Goal: Transaction & Acquisition: Purchase product/service

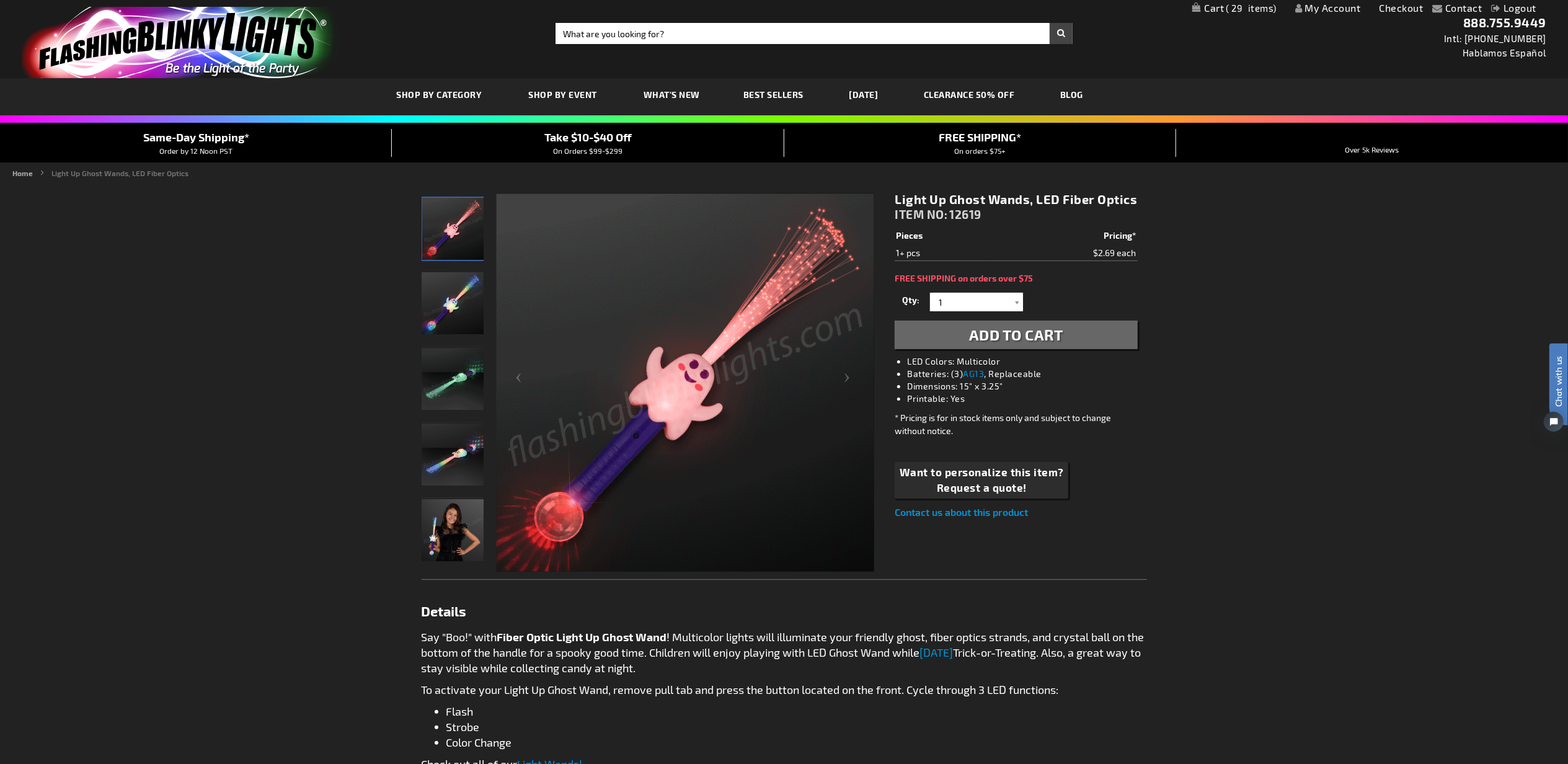
click at [1010, 336] on span "Add to Cart" at bounding box center [1016, 335] width 94 height 18
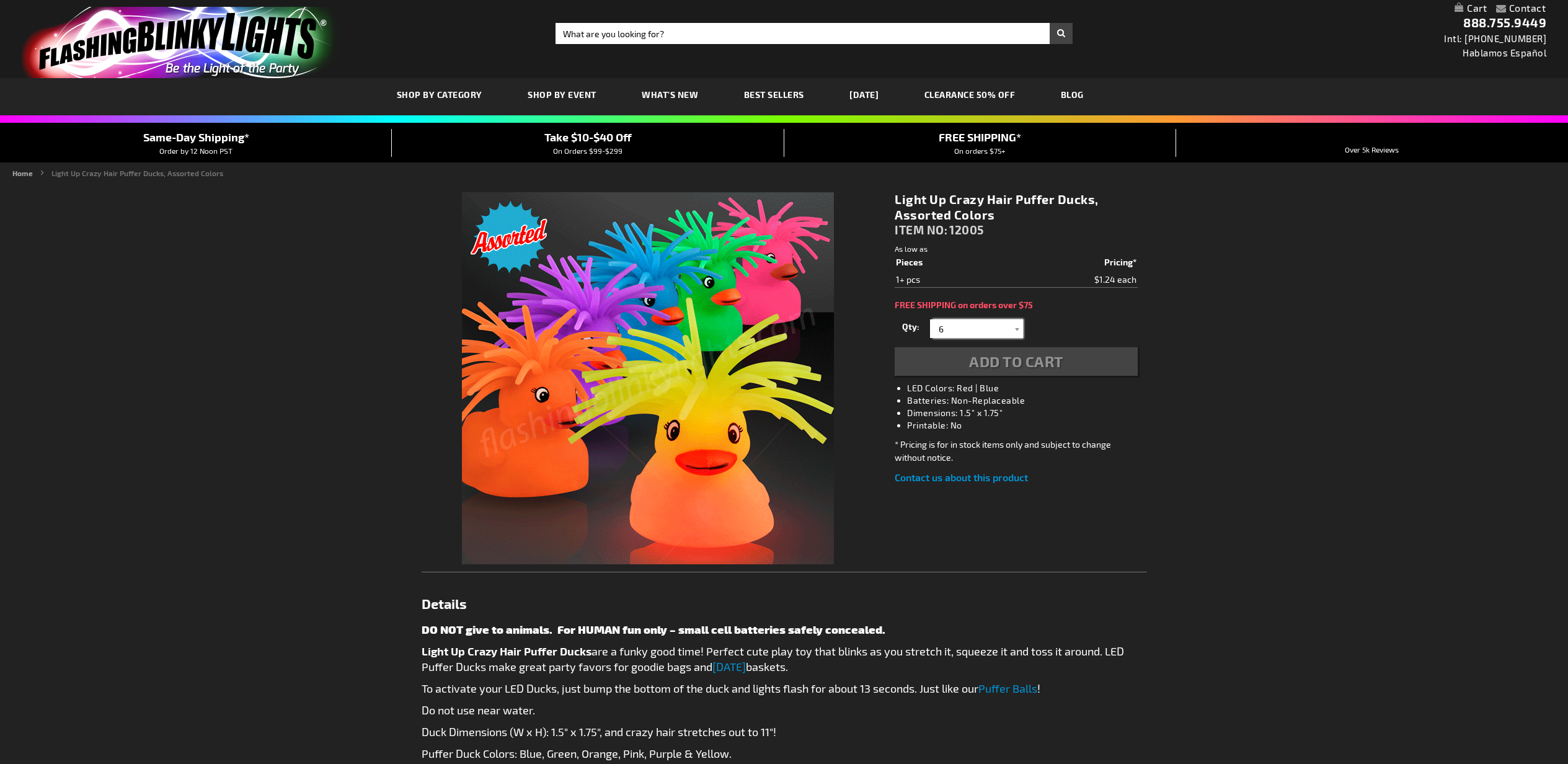
click at [983, 328] on input "6" at bounding box center [978, 329] width 90 height 19
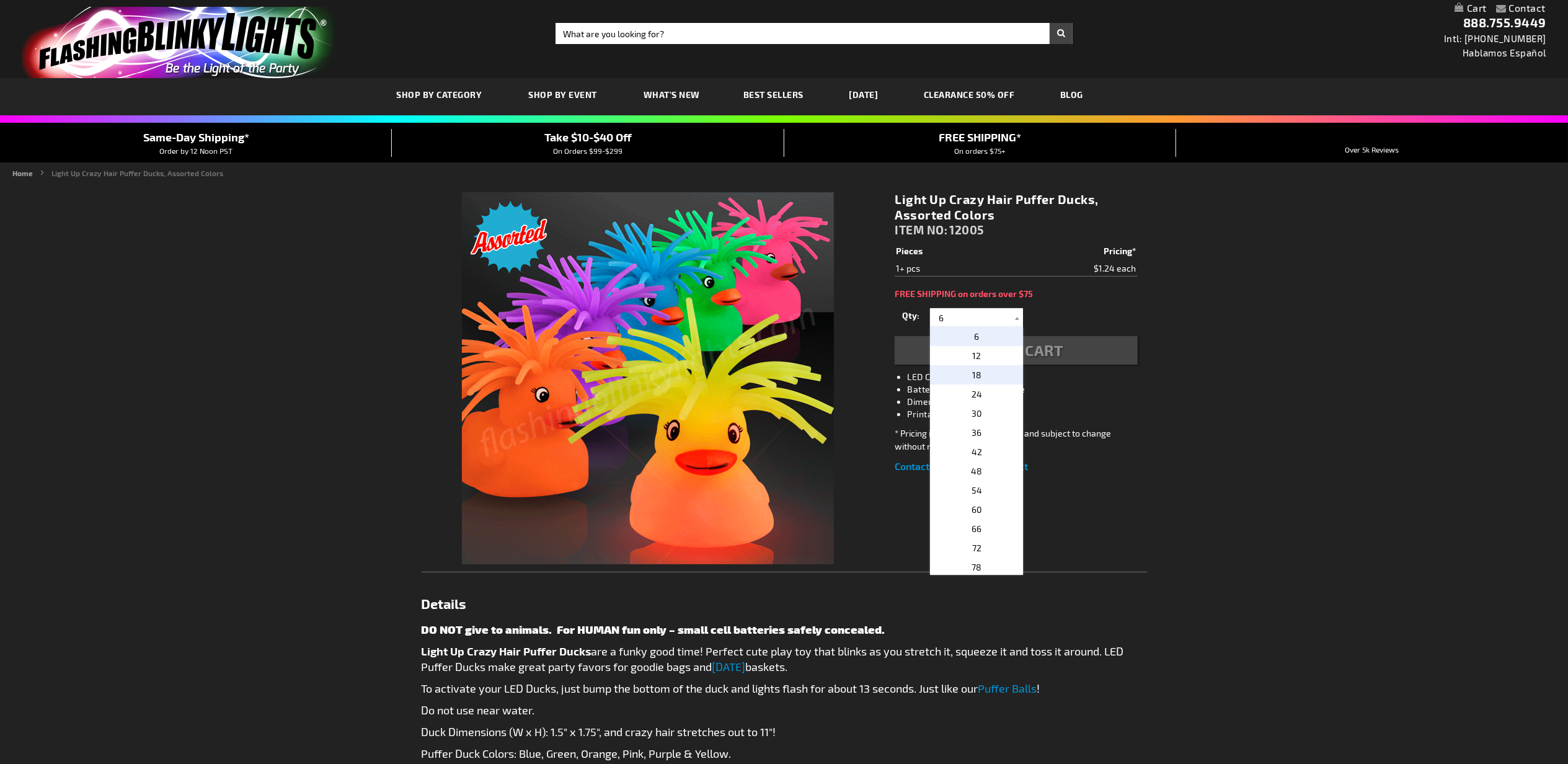
click at [990, 375] on p "18" at bounding box center [976, 375] width 93 height 19
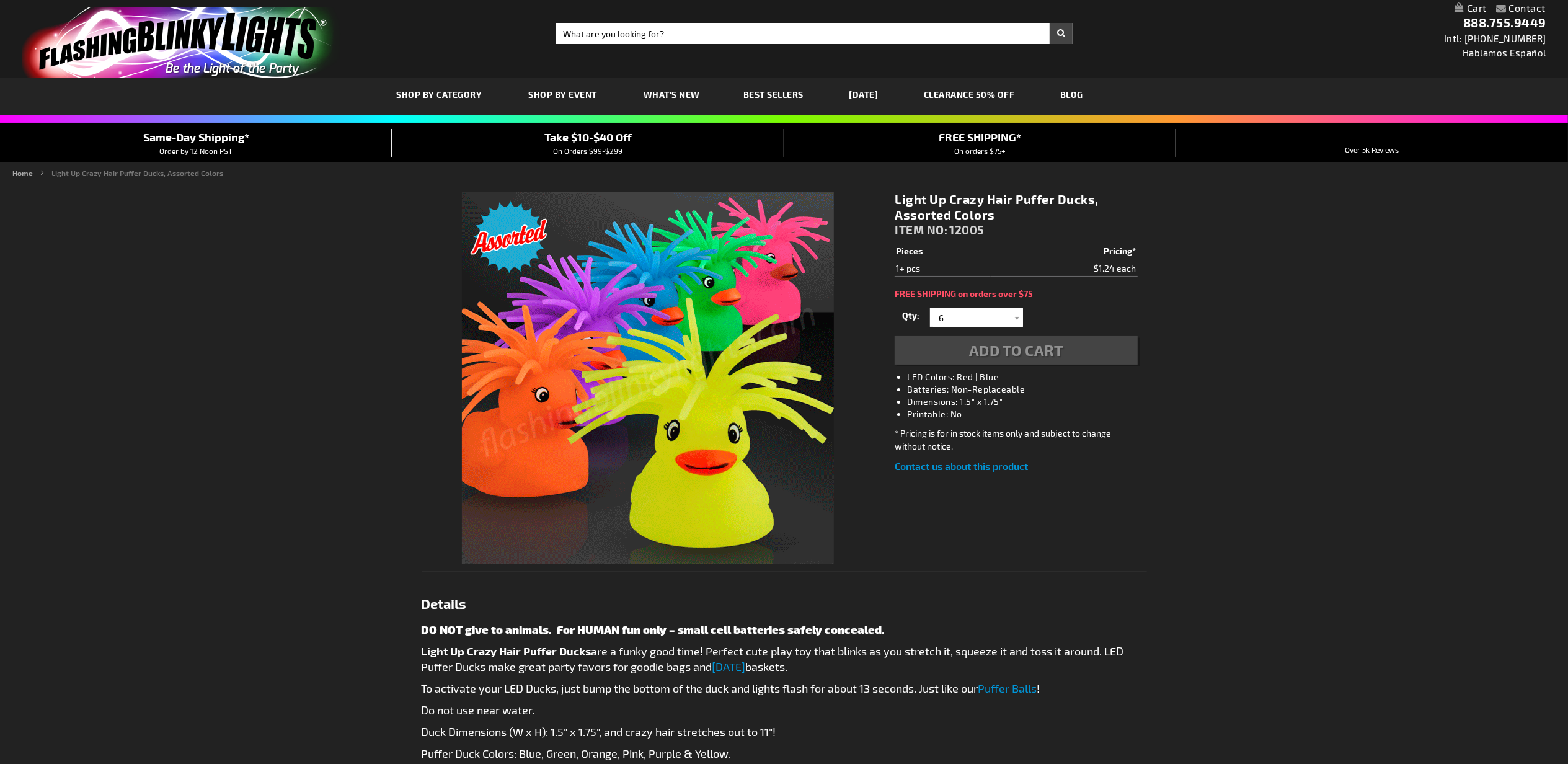
type input "18"
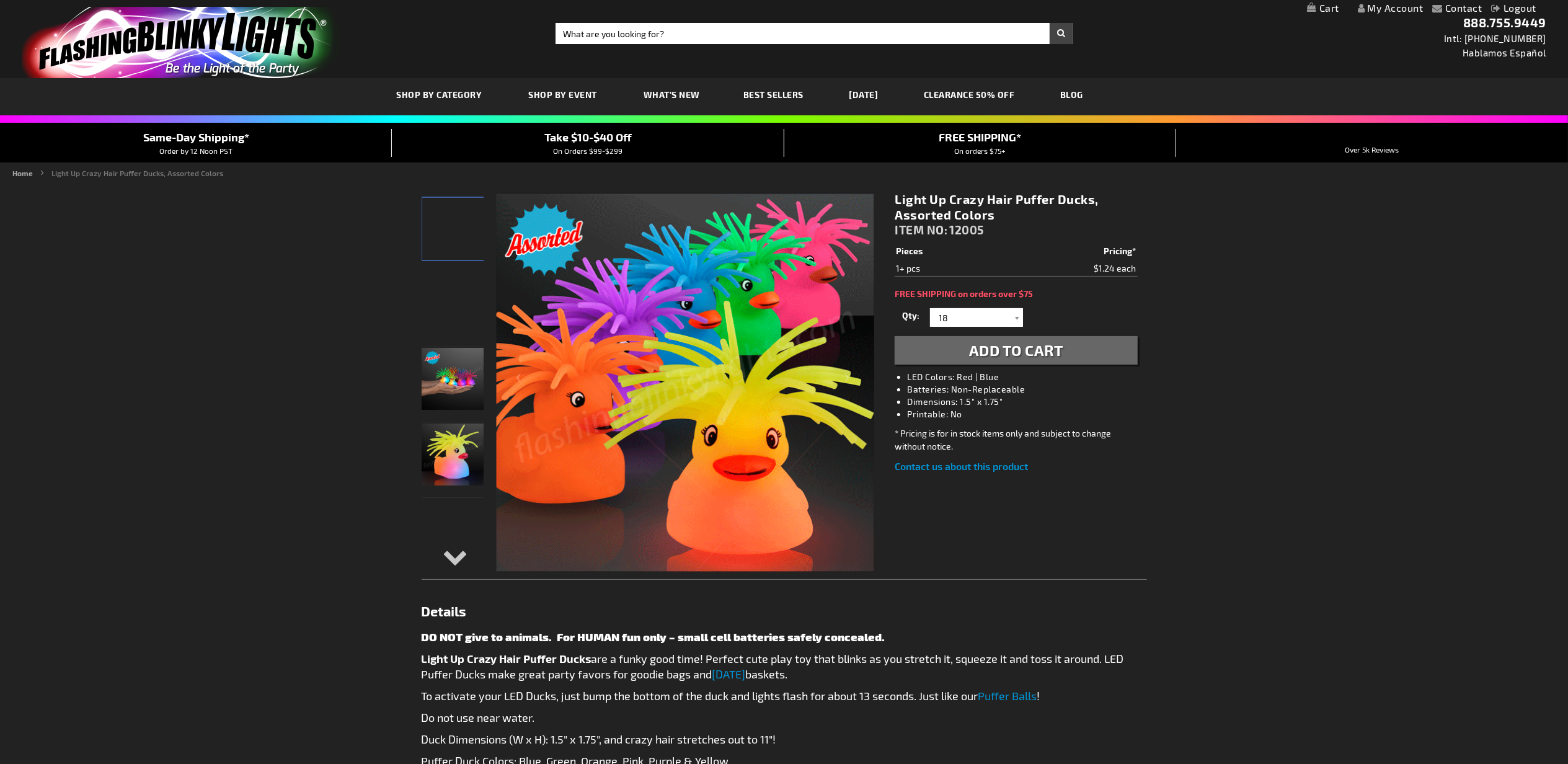
click at [1036, 344] on span "Add to Cart" at bounding box center [1016, 350] width 94 height 18
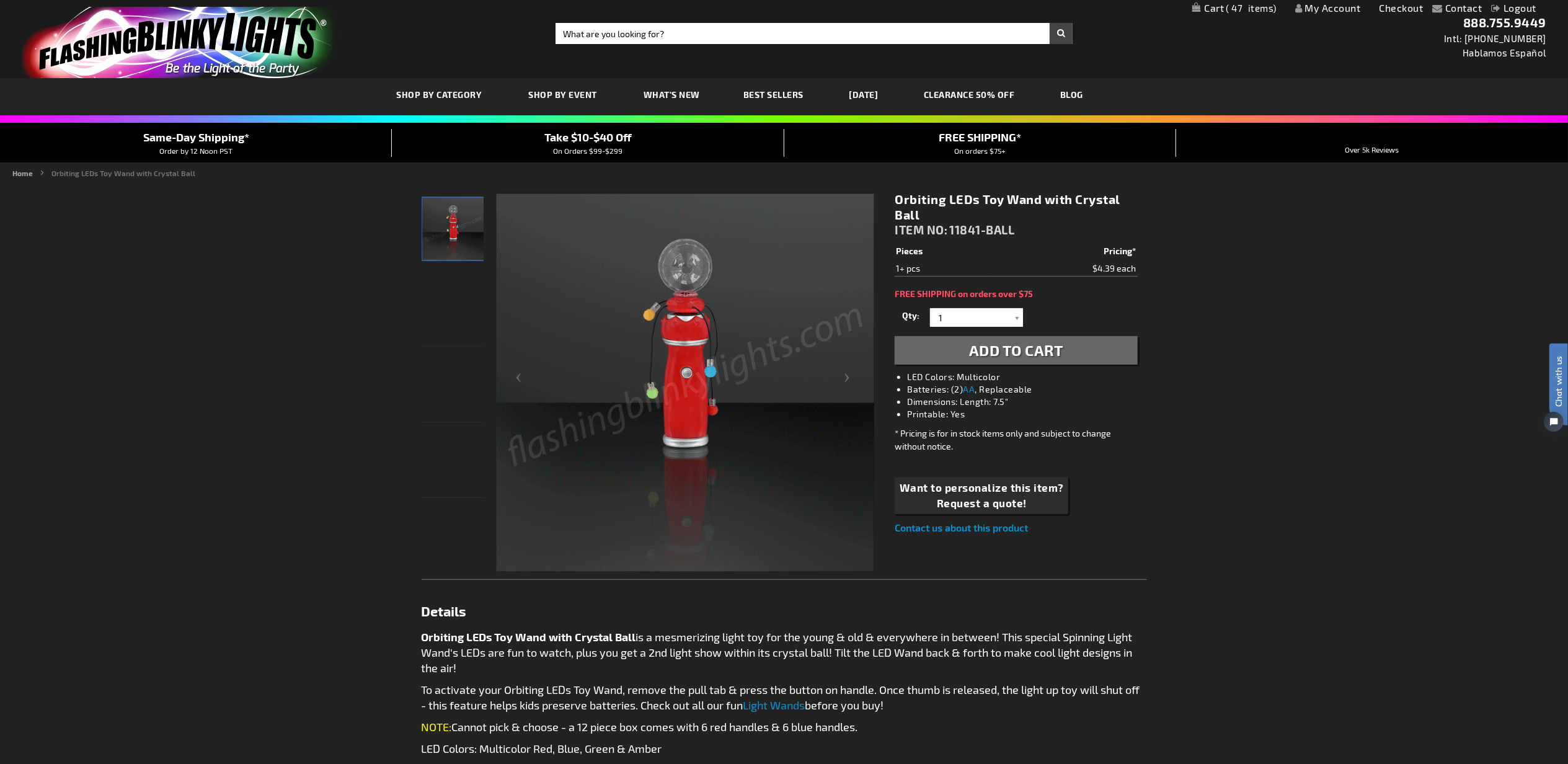
click at [1020, 348] on span "Add to Cart" at bounding box center [1016, 350] width 94 height 18
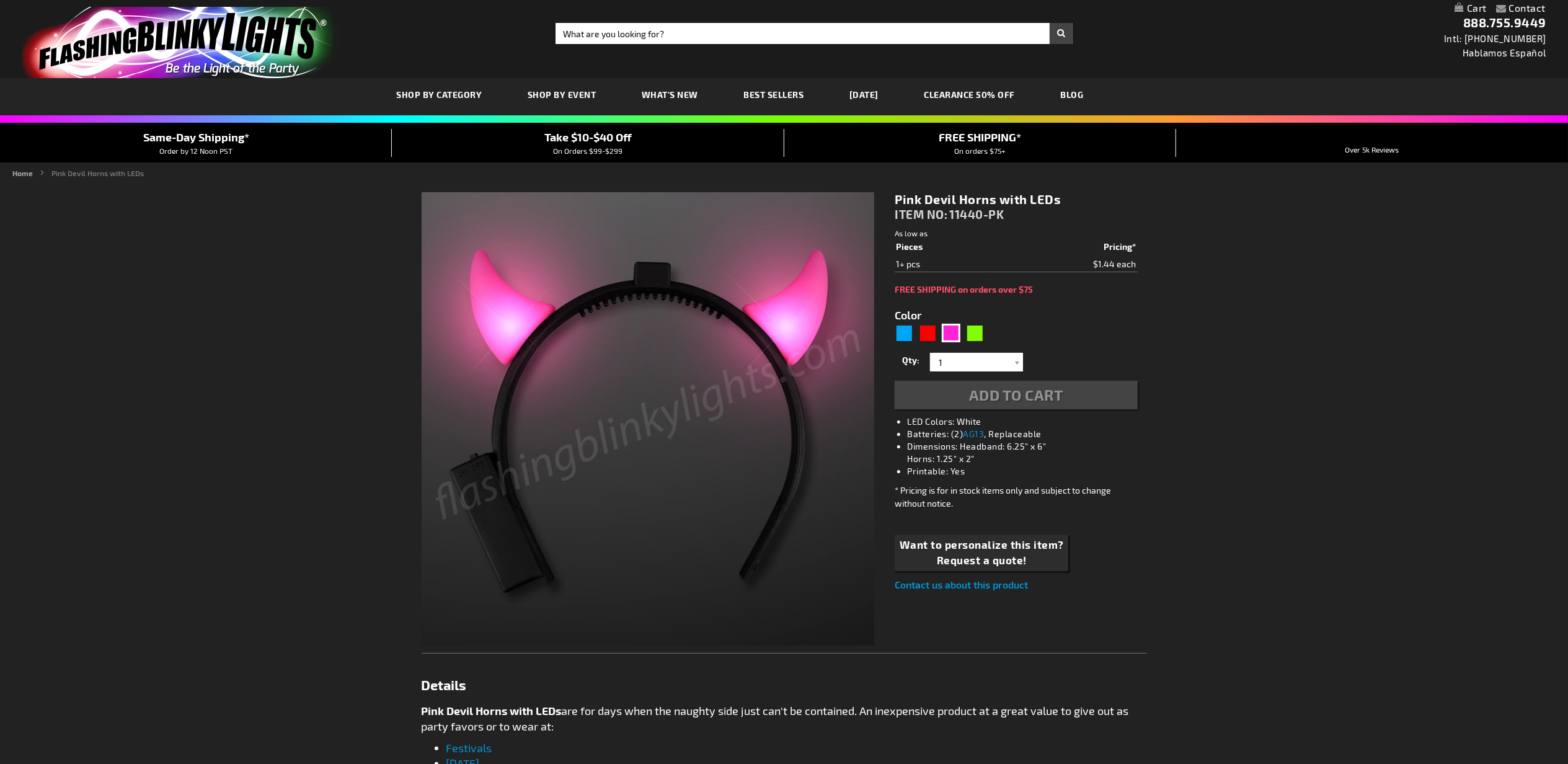
type input "5639"
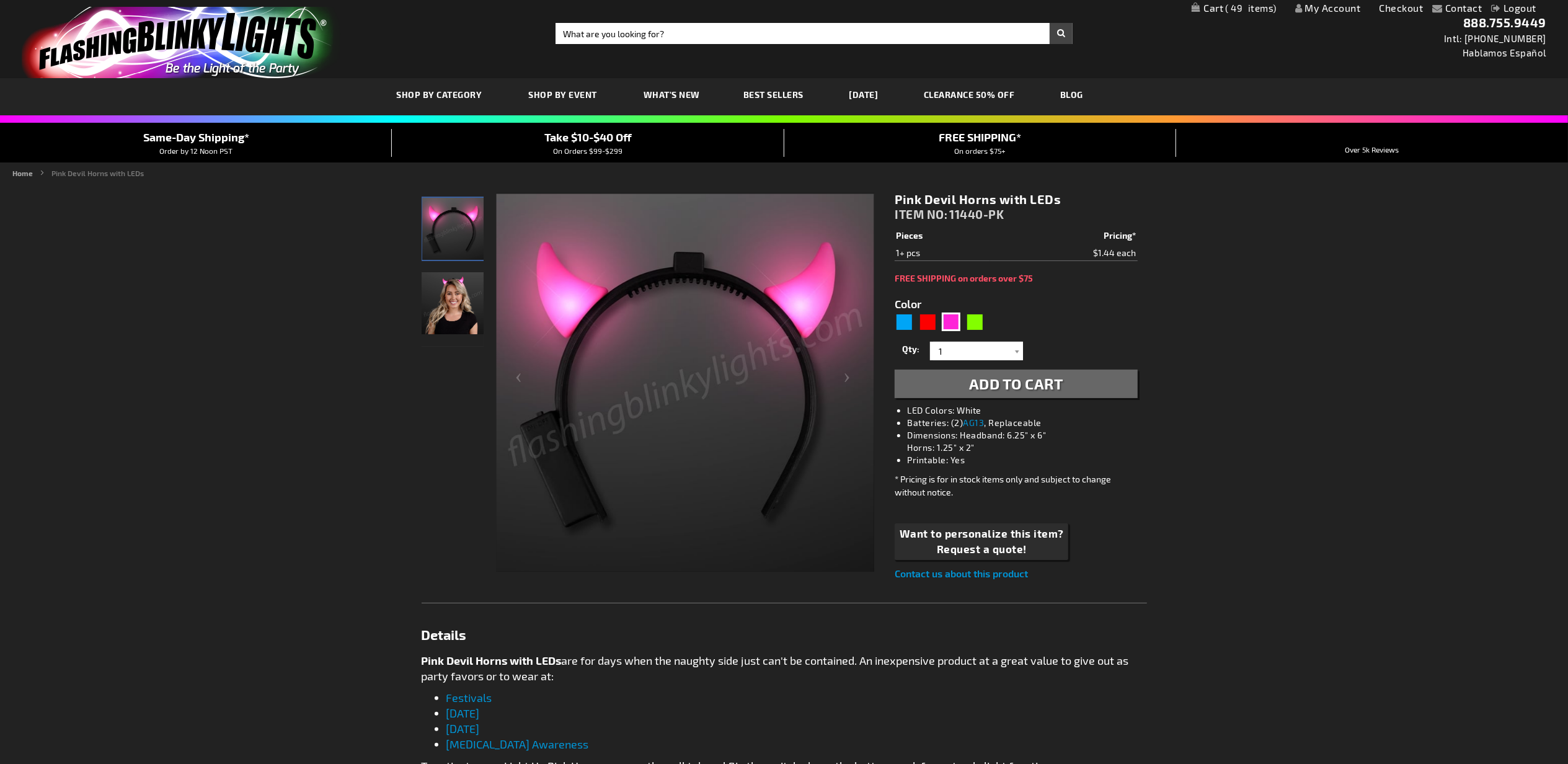
click at [1016, 378] on span "Add to Cart" at bounding box center [1016, 384] width 94 height 18
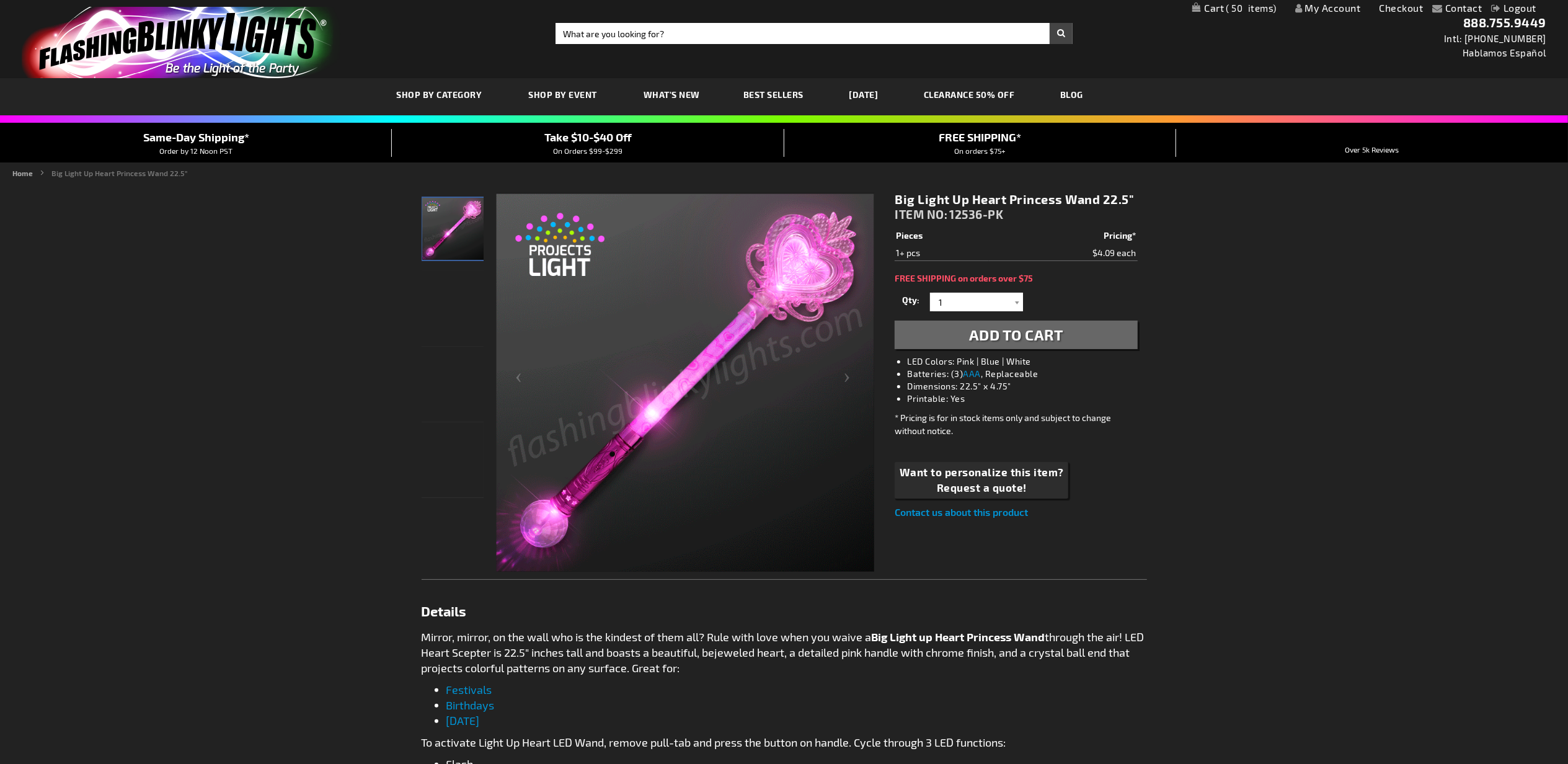
drag, startPoint x: 1002, startPoint y: 327, endPoint x: 948, endPoint y: 203, distance: 135.2
click at [1002, 327] on span "Add to Cart" at bounding box center [1016, 335] width 94 height 18
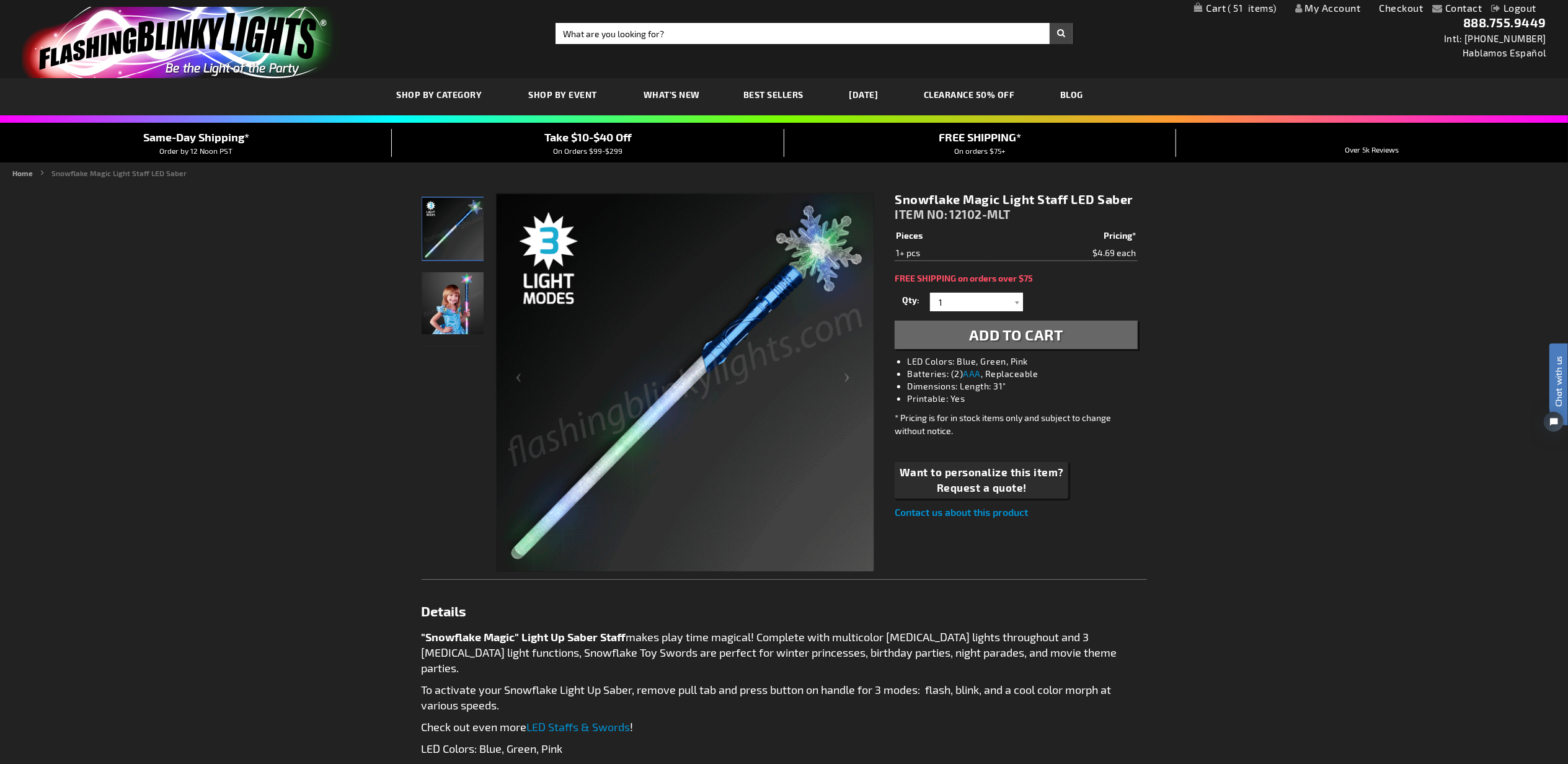
drag, startPoint x: 998, startPoint y: 330, endPoint x: 975, endPoint y: 322, distance: 24.4
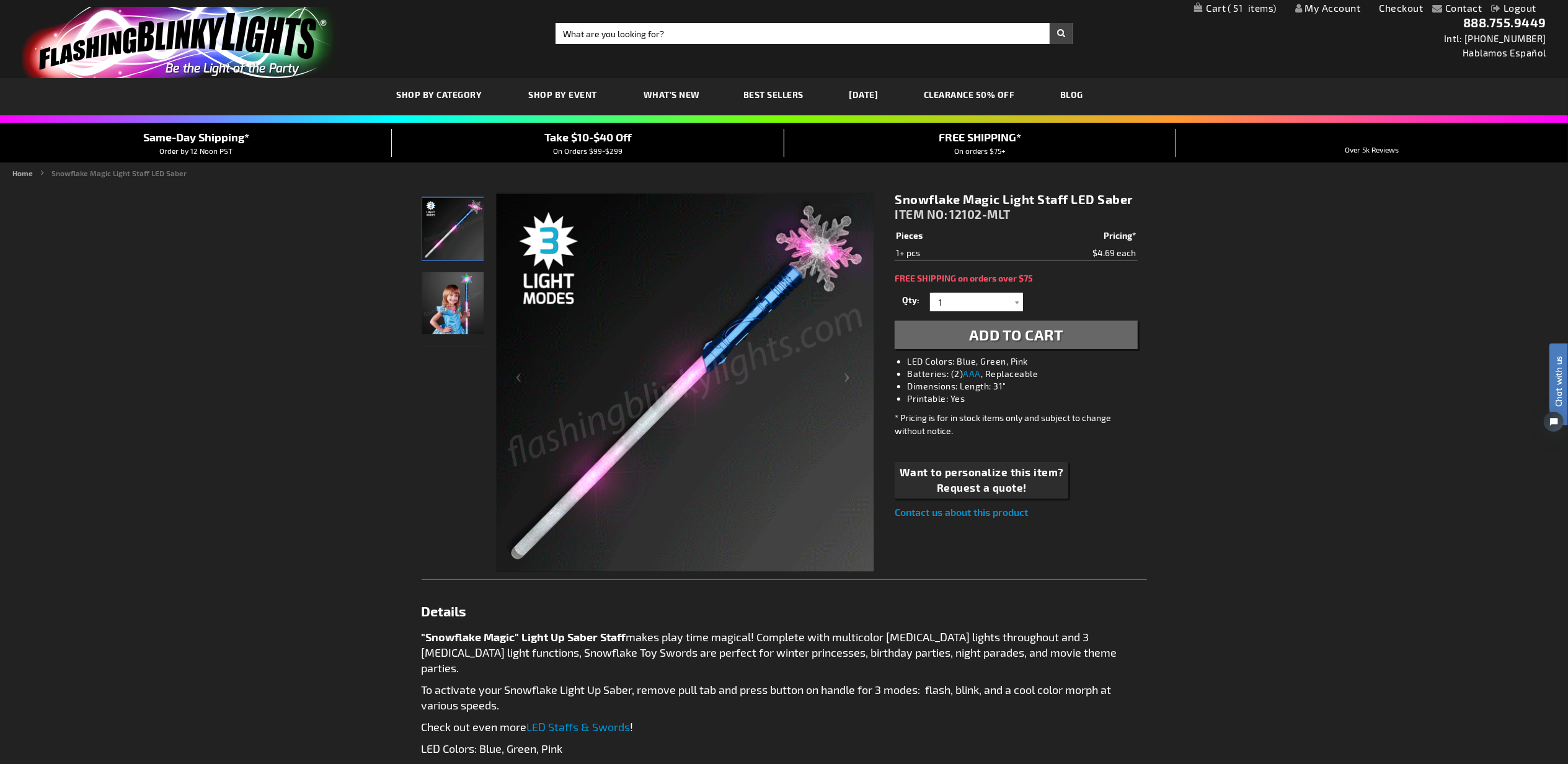
click at [998, 330] on span "Add to Cart" at bounding box center [1016, 335] width 94 height 18
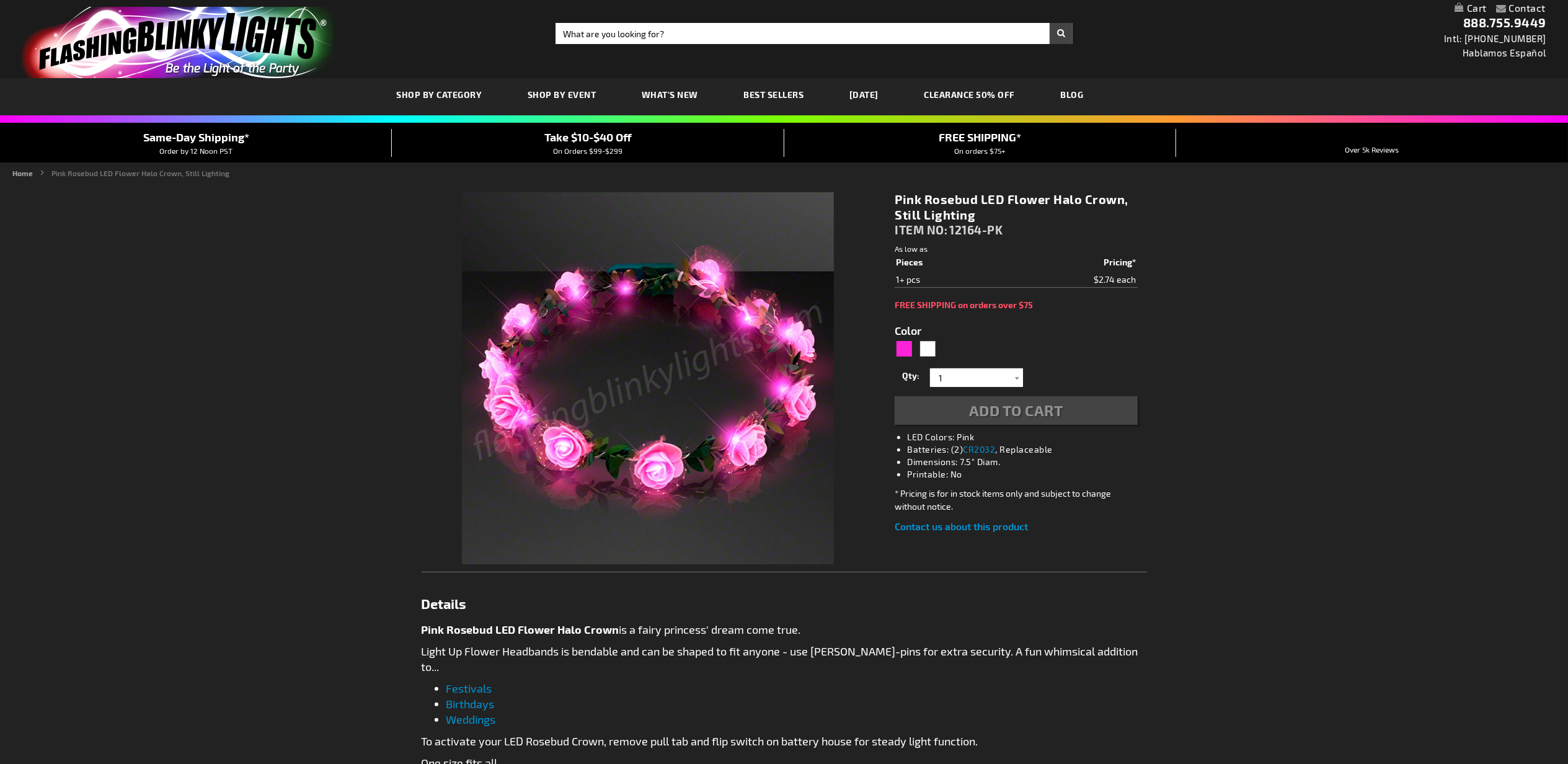
type input "5639"
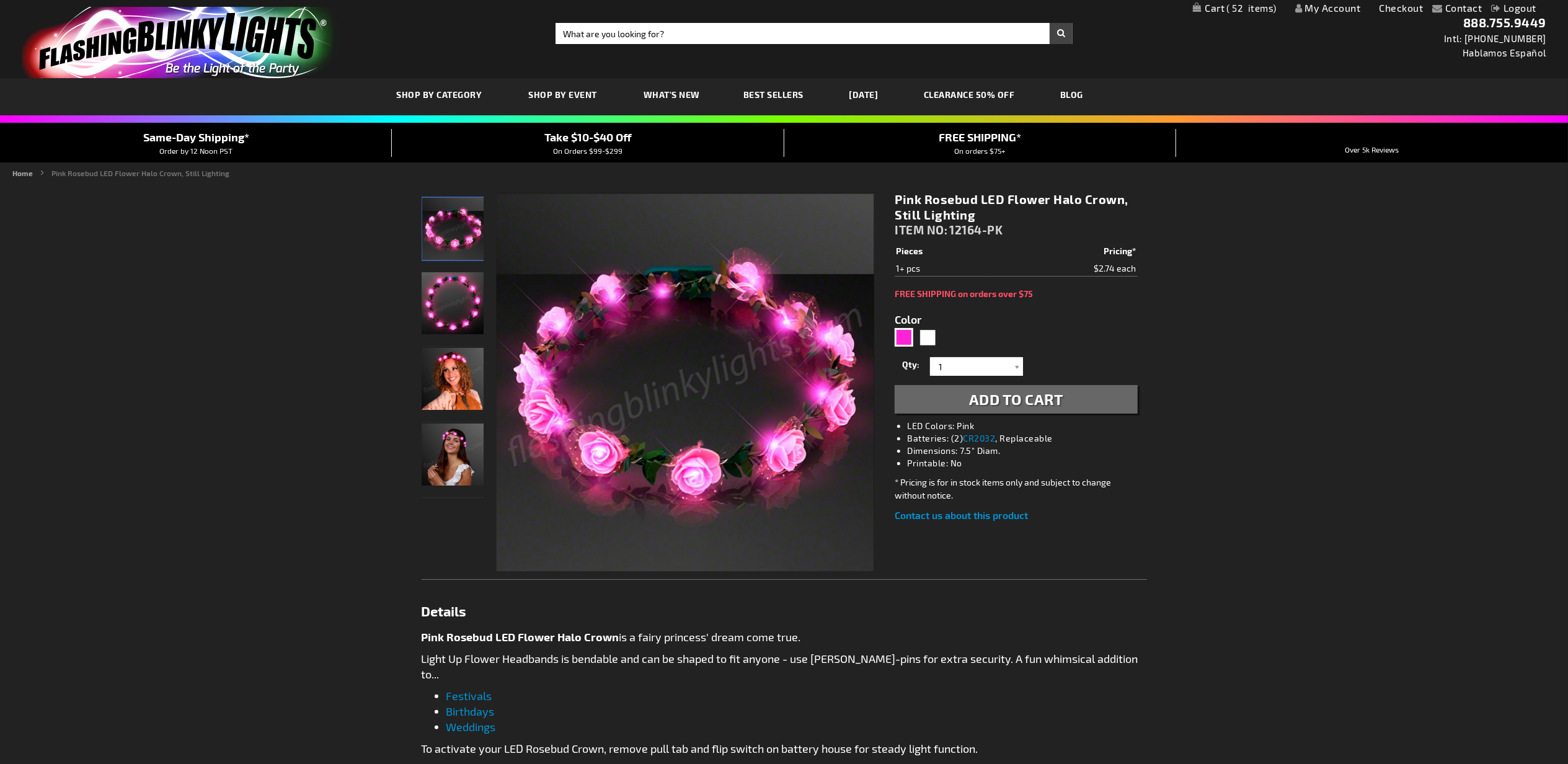
click at [994, 397] on span "Add to Cart" at bounding box center [1016, 399] width 94 height 18
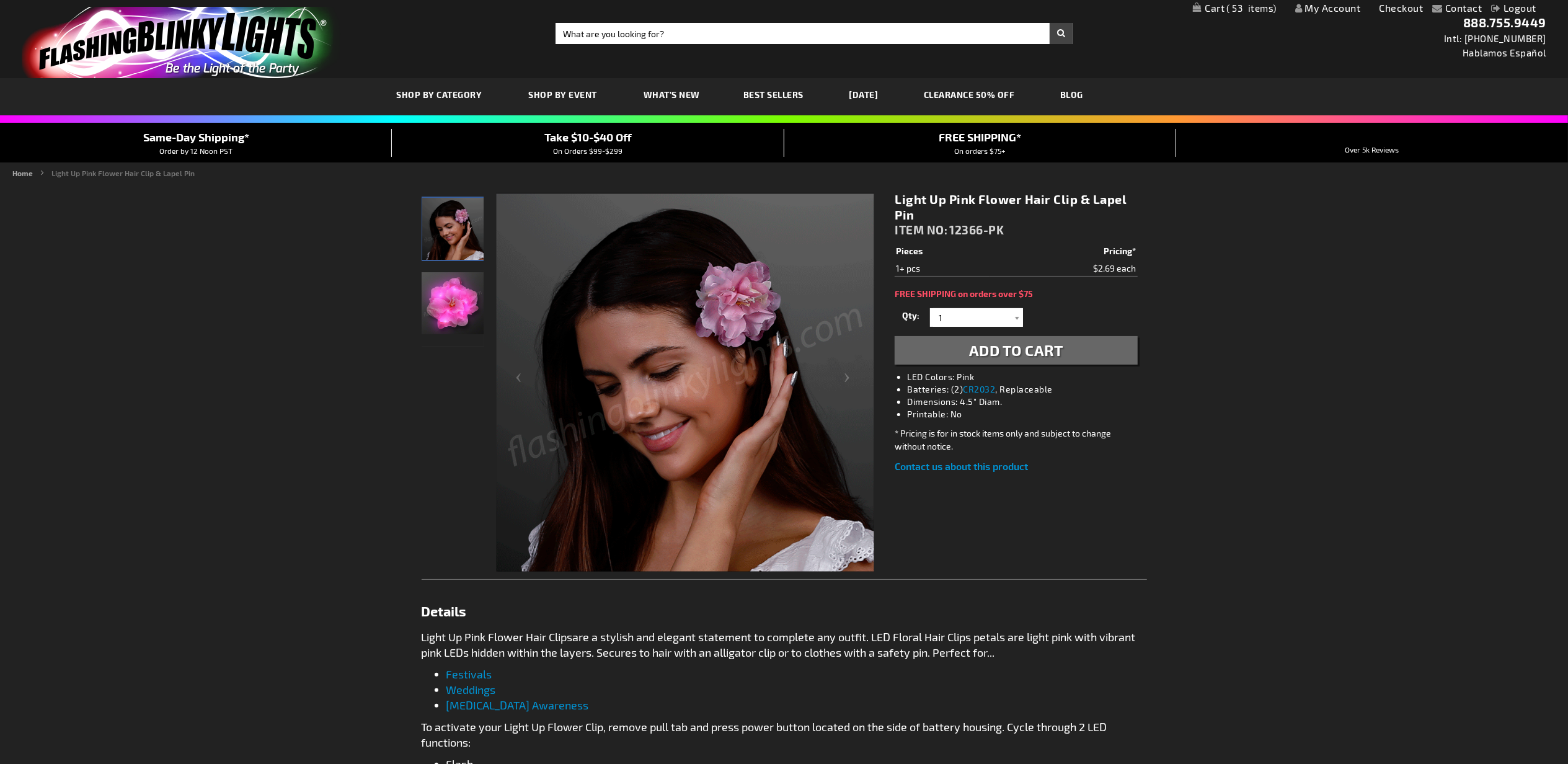
click at [1018, 347] on span "Add to Cart" at bounding box center [1016, 350] width 94 height 18
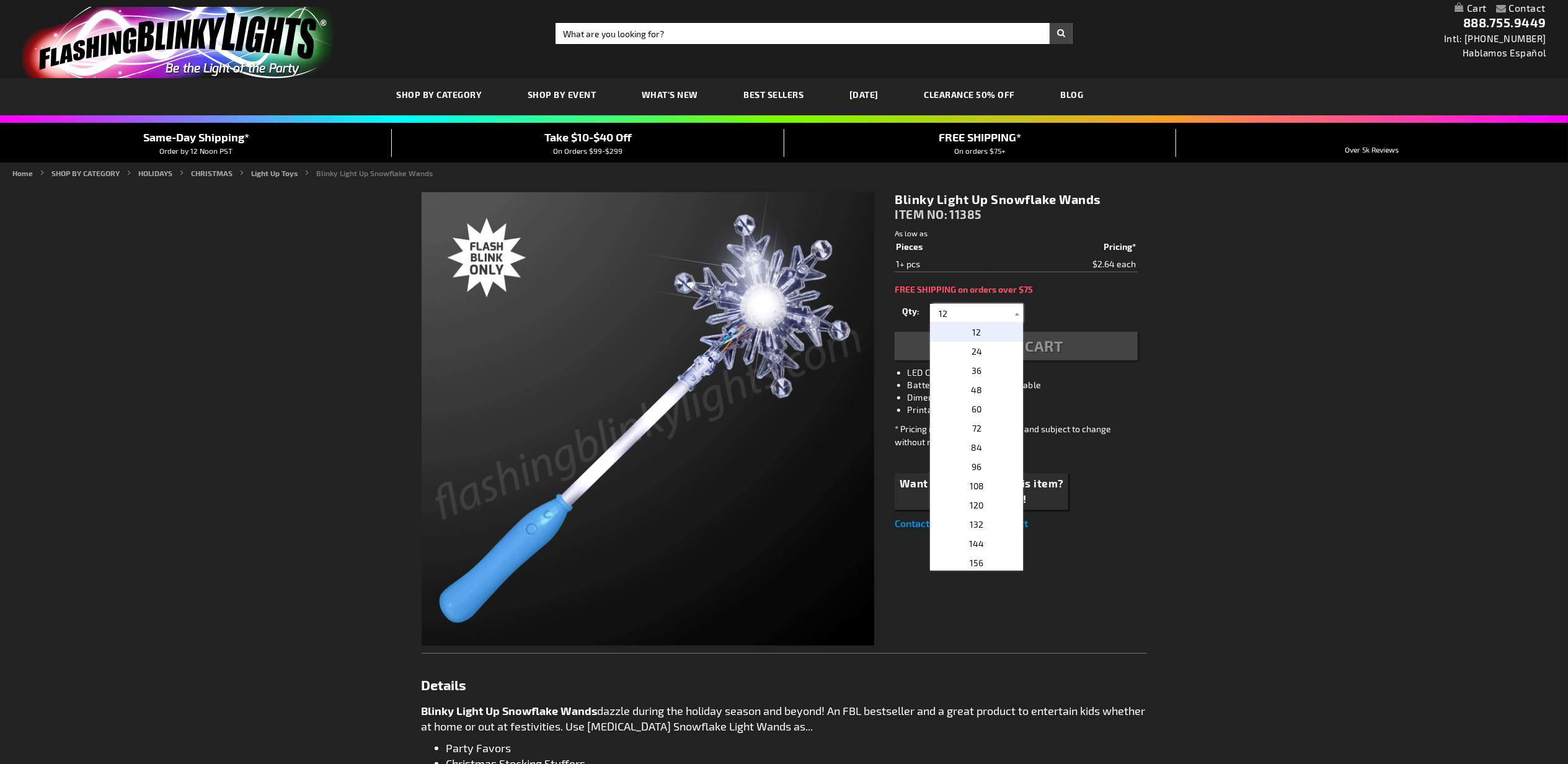
drag, startPoint x: 981, startPoint y: 306, endPoint x: 913, endPoint y: 309, distance: 68.1
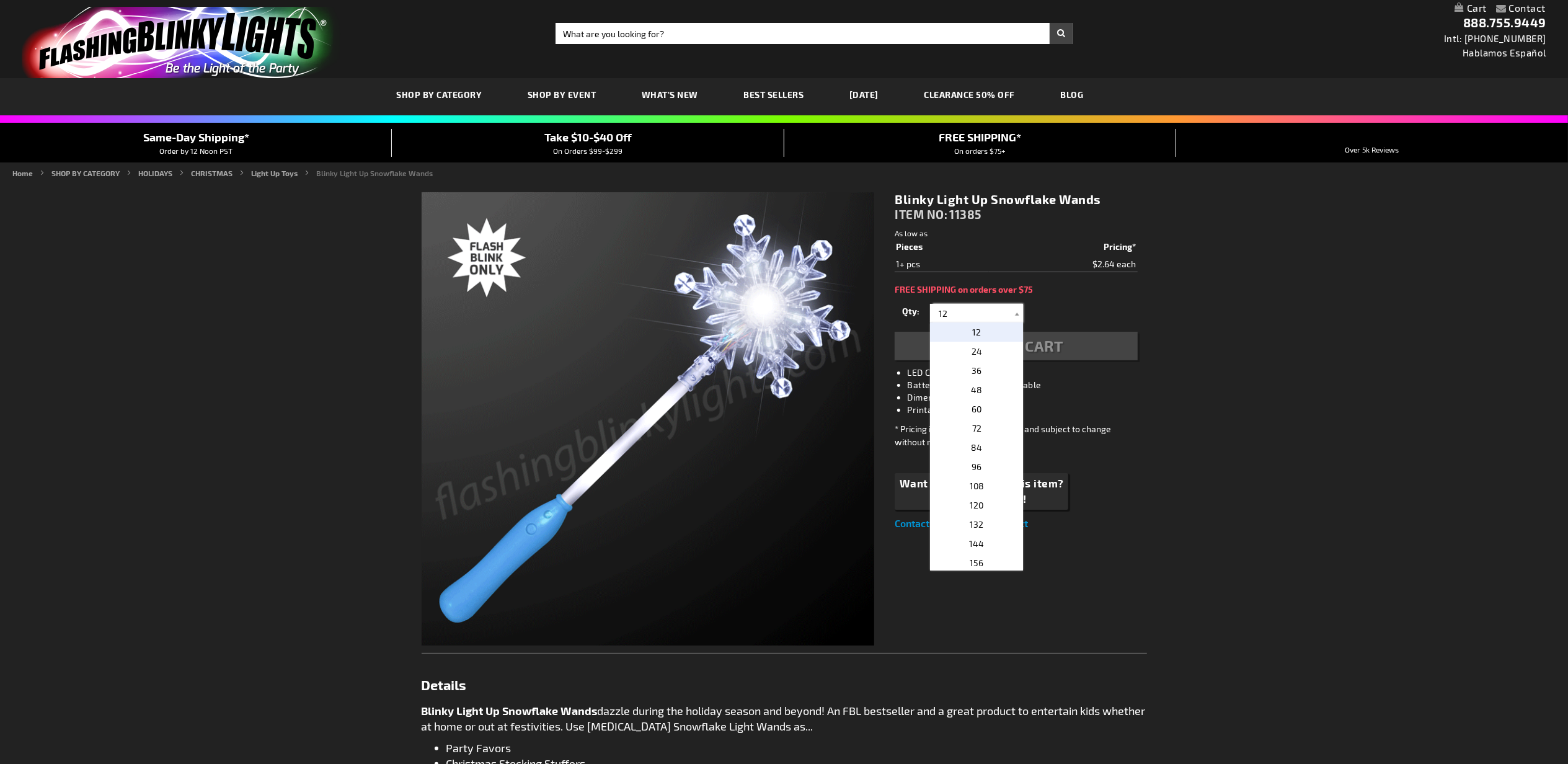
click at [913, 309] on div "Qty 12 24 36 48 60 72 84 96 108 120 132 144 156 168 180 192 204 216 228 240" at bounding box center [1016, 313] width 242 height 25
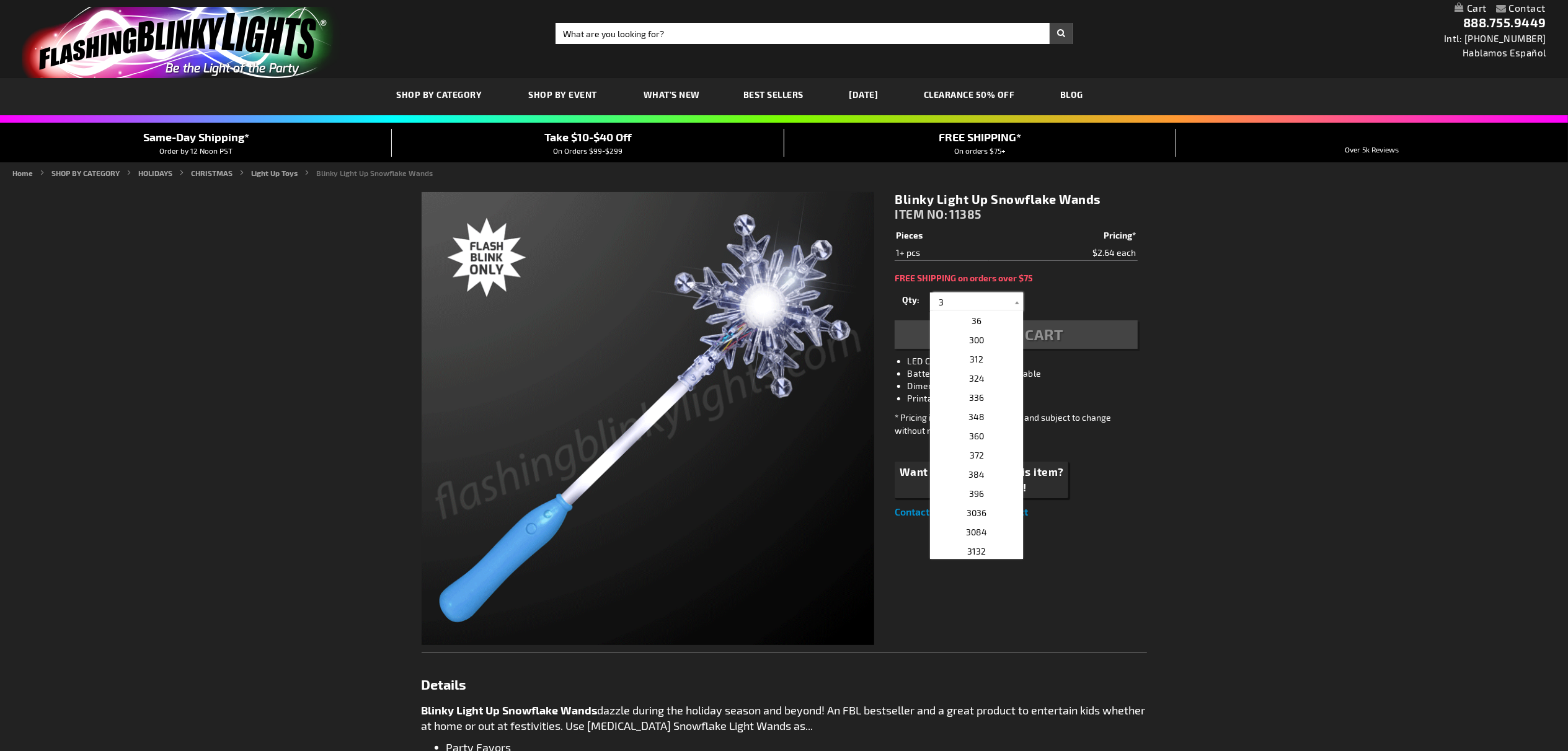
type input "3"
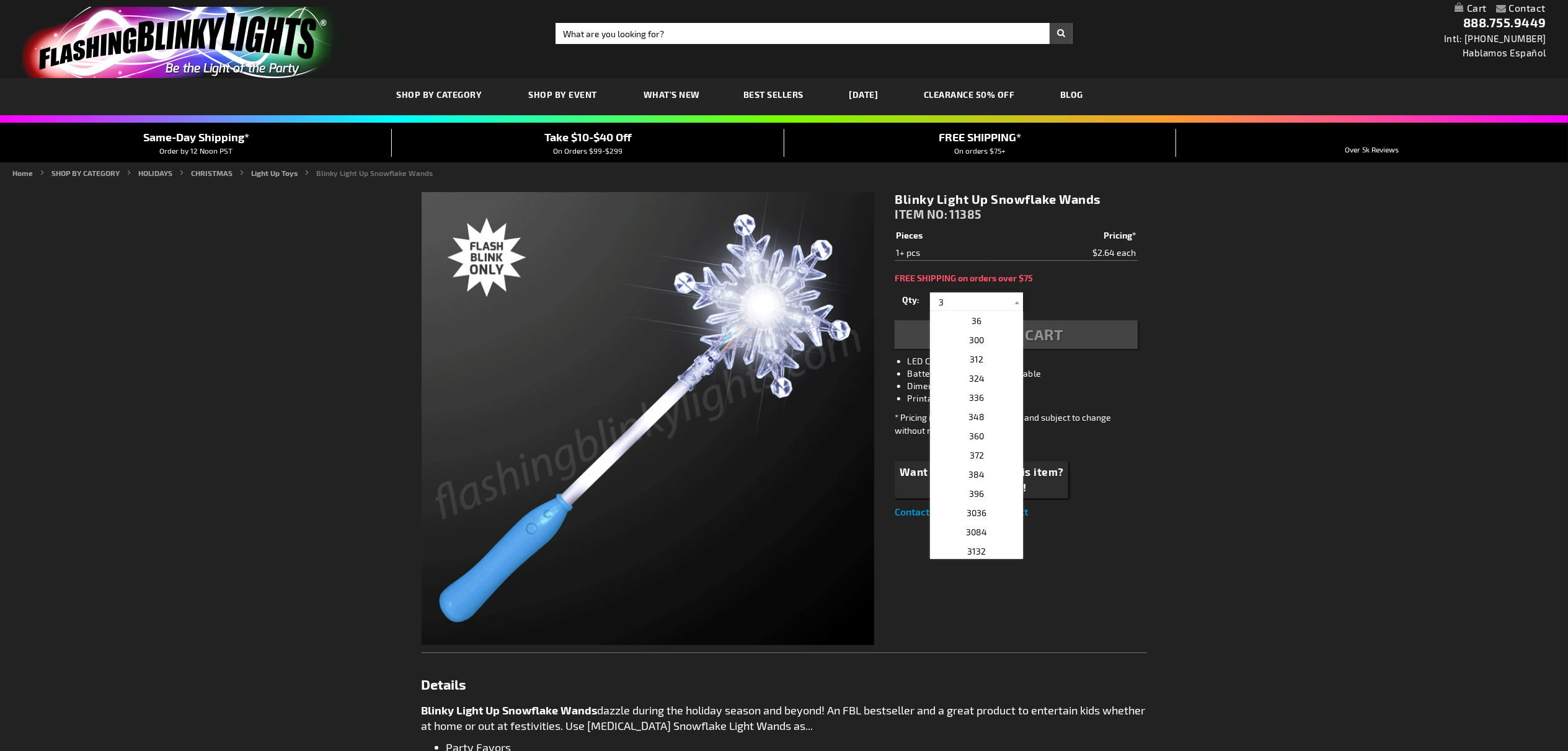
click at [1318, 279] on div "Contact Compare Products My Account Checkout Logout Skip to Content My Cart Tog…" at bounding box center [784, 725] width 1568 height 1450
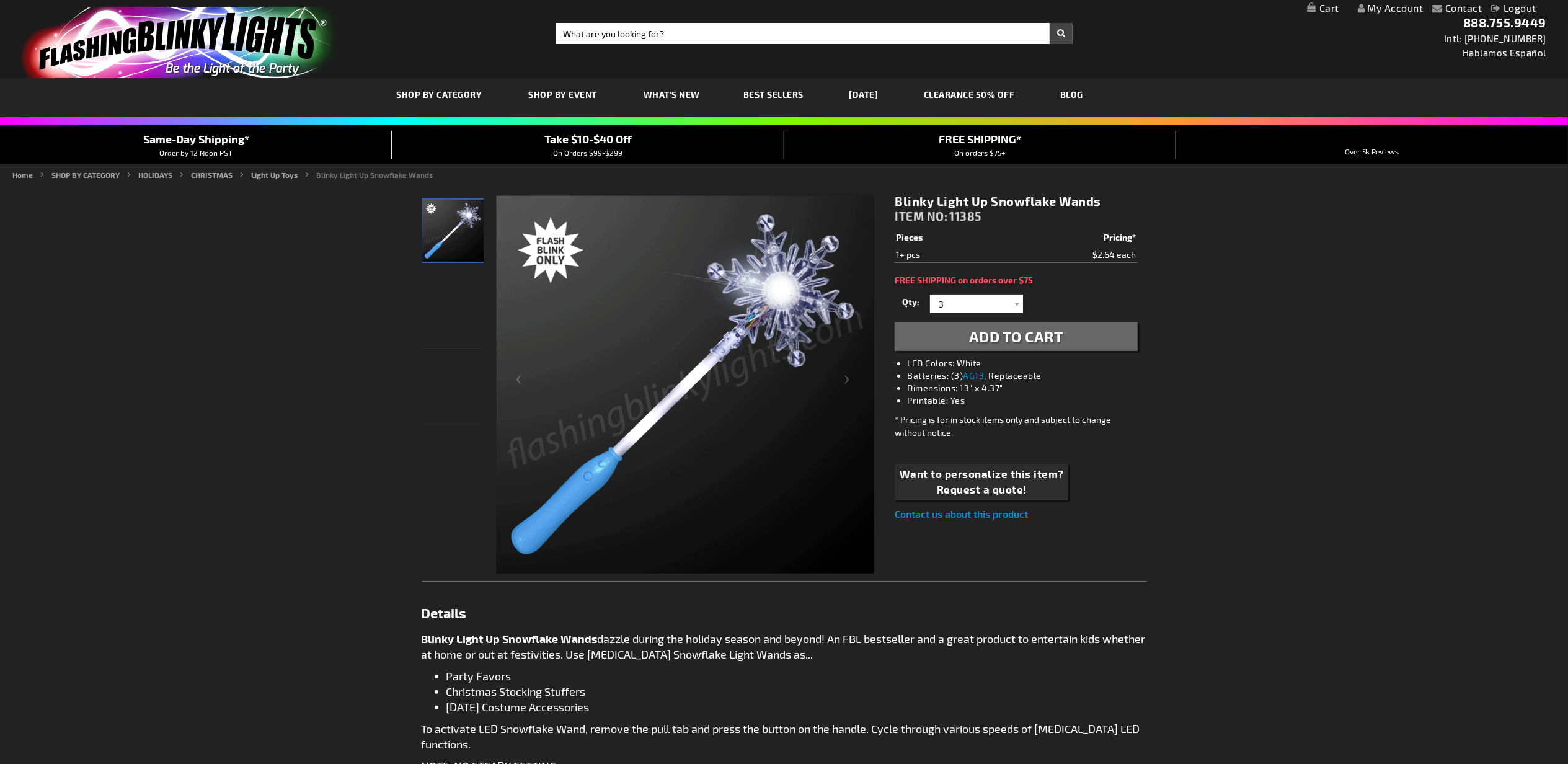
click at [1052, 333] on span "Add to Cart" at bounding box center [1016, 336] width 94 height 18
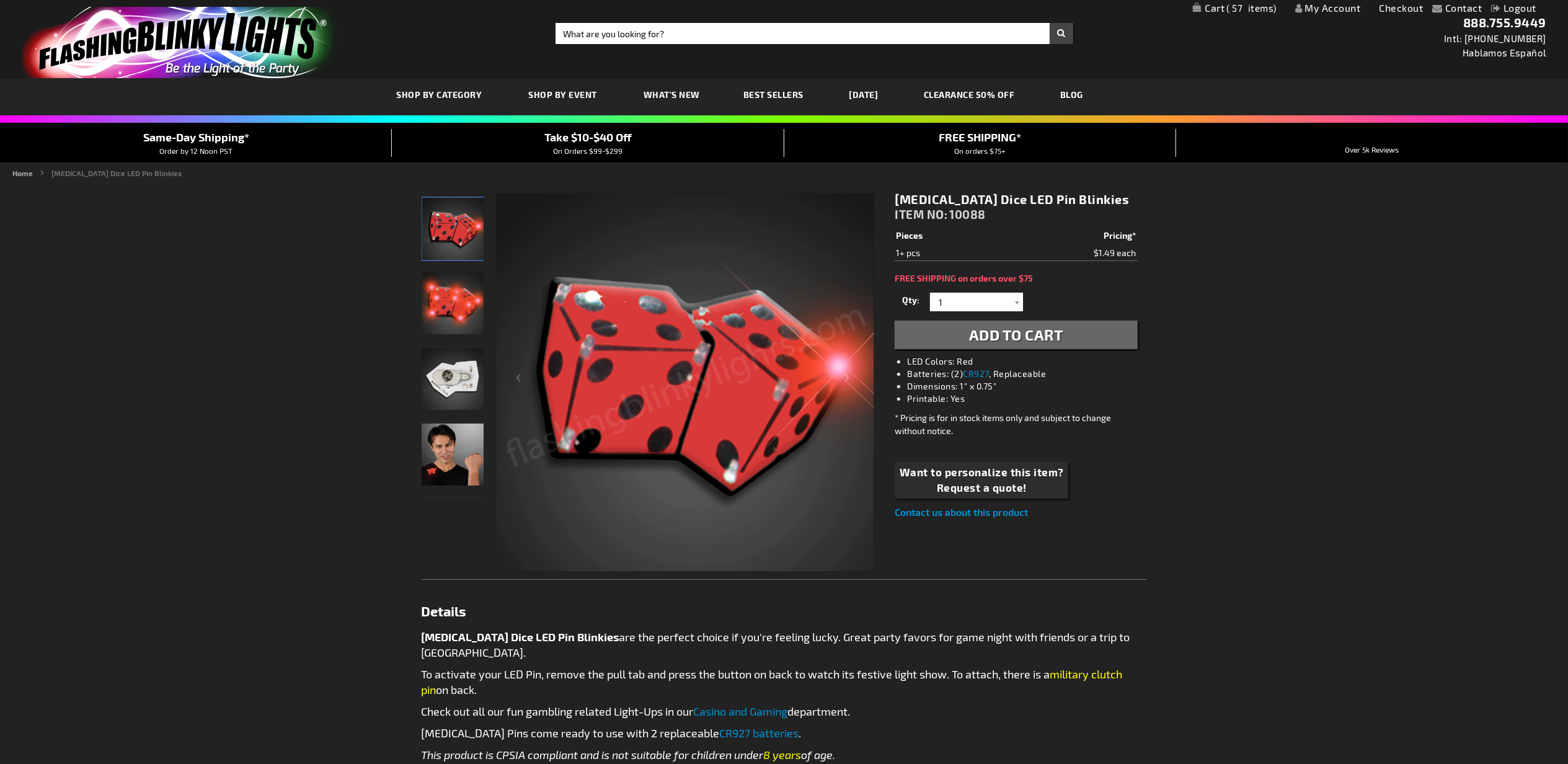
click at [1000, 333] on span "Add to Cart" at bounding box center [1016, 335] width 94 height 18
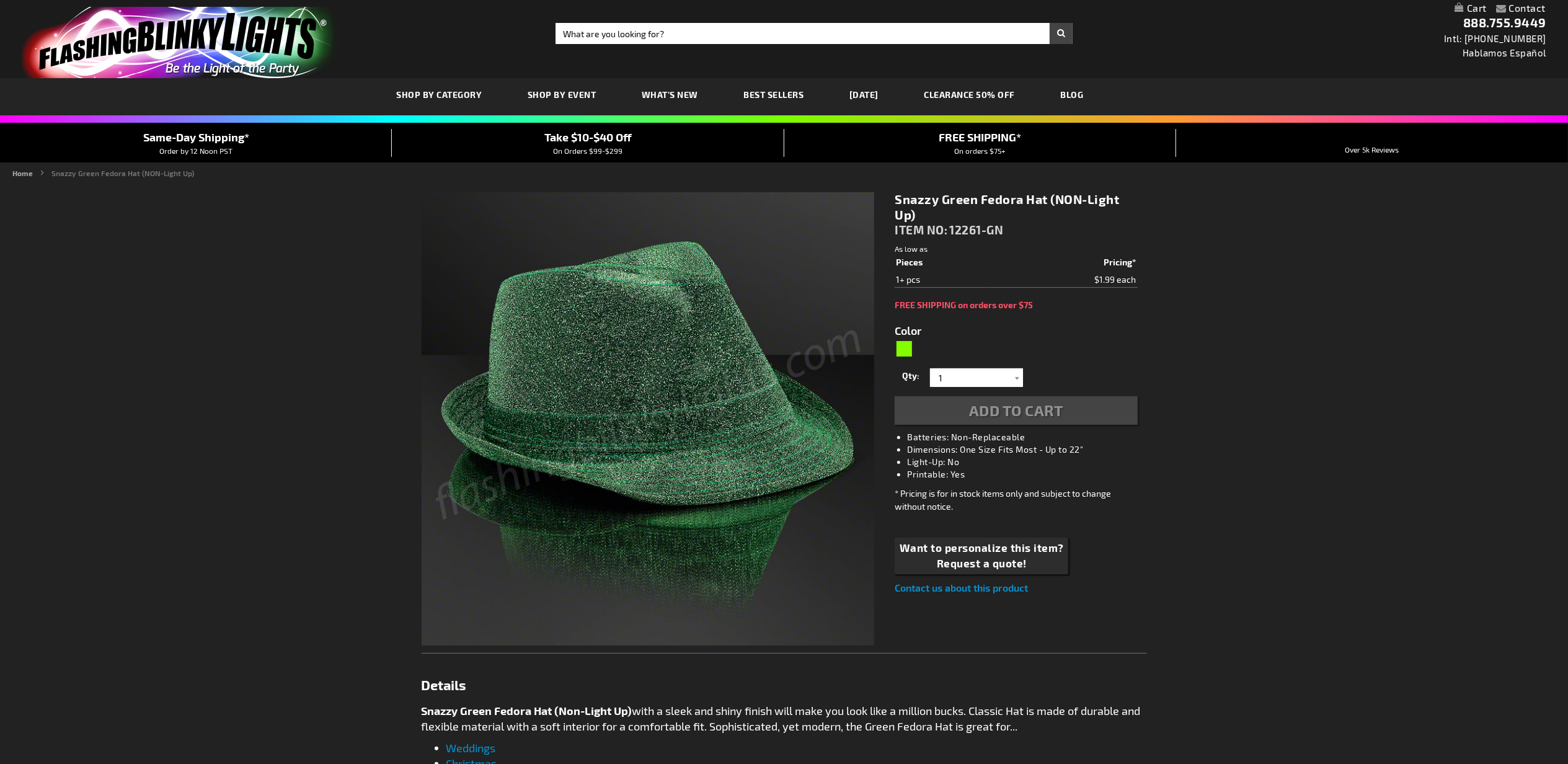
type input "5648"
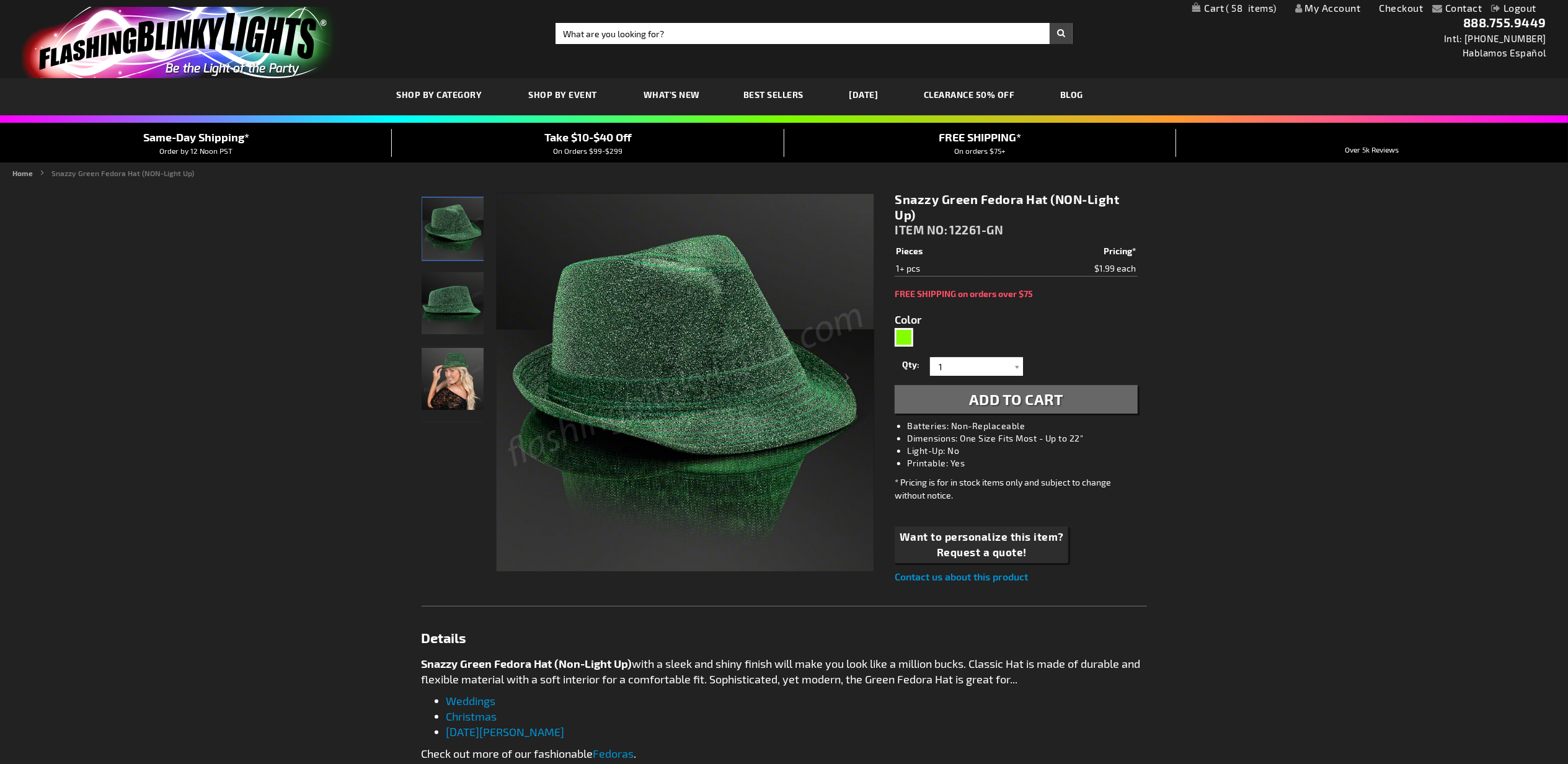
click at [1003, 398] on span "Add to Cart" at bounding box center [1016, 399] width 94 height 18
